Goal: Navigation & Orientation: Go to known website

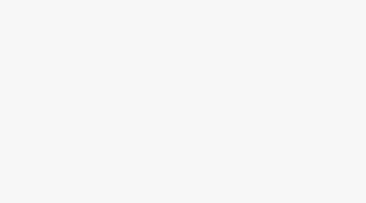
click at [183, 52] on div at bounding box center [183, 113] width 366 height 181
